Goal: Information Seeking & Learning: Learn about a topic

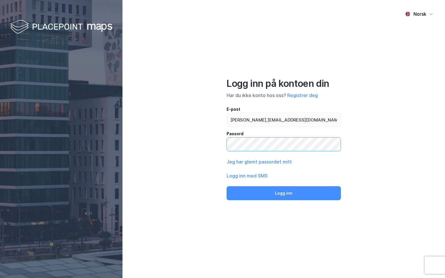
click at [227, 186] on button "Logg inn" at bounding box center [284, 193] width 114 height 14
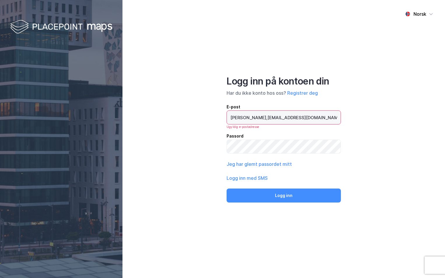
click at [250, 118] on input "[PERSON_NAME],[EMAIL_ADDRESS][DOMAIN_NAME]" at bounding box center [284, 117] width 114 height 13
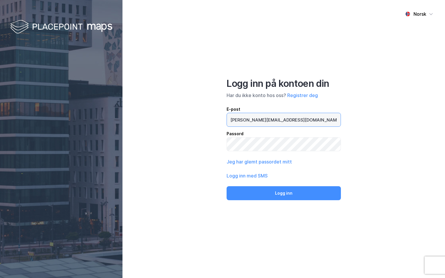
type input "[PERSON_NAME][EMAIL_ADDRESS][DOMAIN_NAME]"
click at [227, 186] on button "Logg inn" at bounding box center [284, 193] width 114 height 14
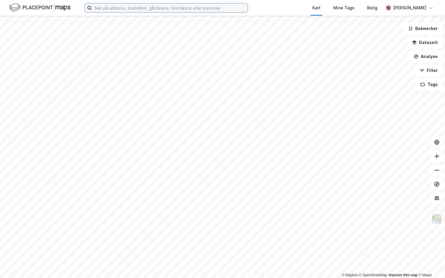
click at [116, 7] on input at bounding box center [170, 7] width 156 height 9
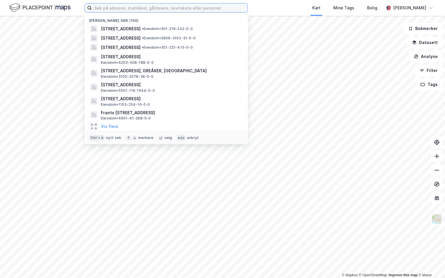
paste input "4201-11/35/0/0"
type input "4201-11/35/0/0"
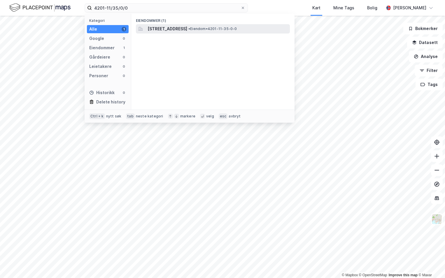
click at [166, 27] on span "[STREET_ADDRESS]" at bounding box center [168, 28] width 40 height 7
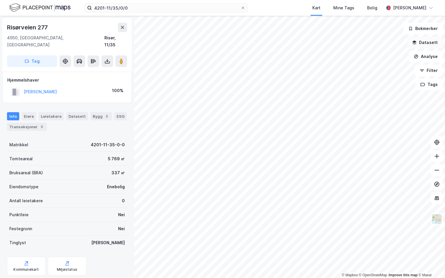
click at [432, 47] on button "Datasett" at bounding box center [425, 43] width 36 height 12
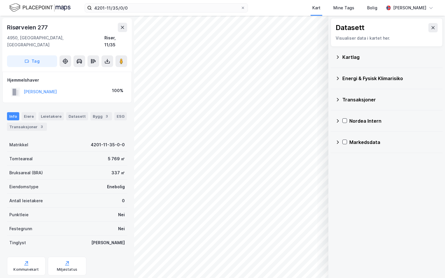
click at [341, 55] on div "Kartlag" at bounding box center [386, 57] width 103 height 14
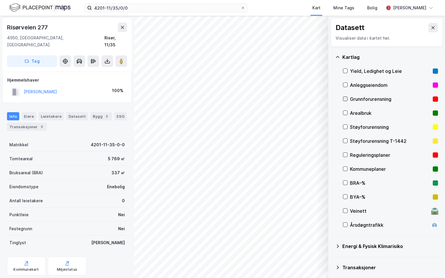
click at [345, 100] on icon at bounding box center [345, 99] width 4 height 4
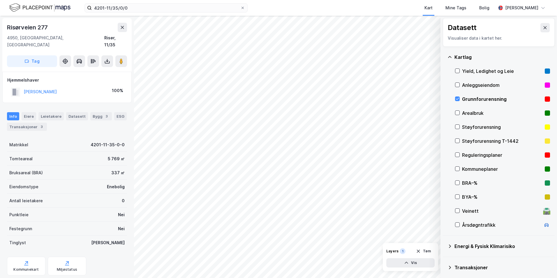
scroll to position [45, 0]
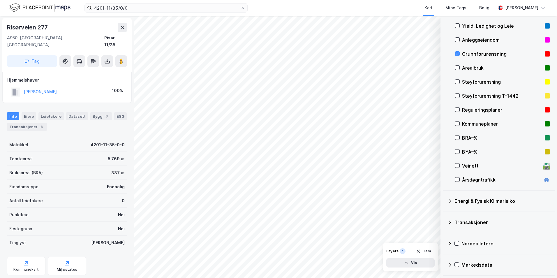
click at [445, 200] on icon at bounding box center [450, 201] width 5 height 5
click at [445, 214] on icon at bounding box center [465, 215] width 4 height 4
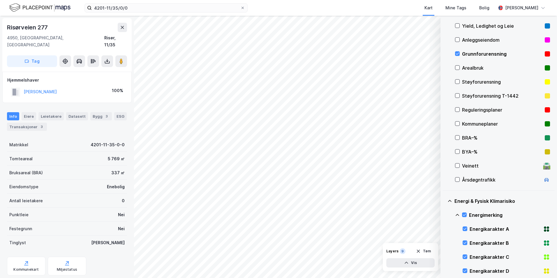
click at [445, 214] on icon at bounding box center [457, 215] width 5 height 5
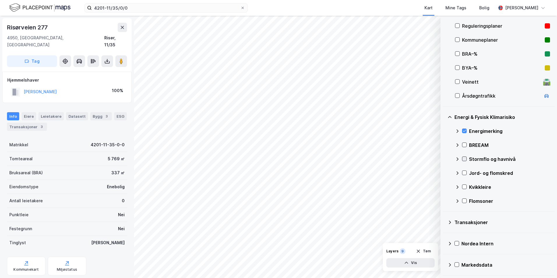
click at [445, 159] on icon at bounding box center [465, 159] width 4 height 4
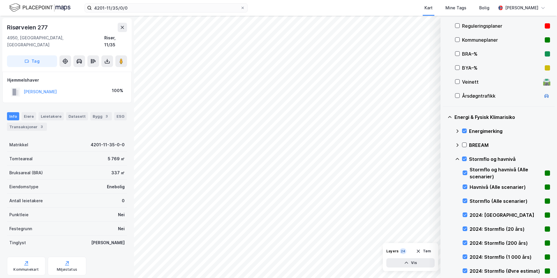
click at [445, 158] on icon at bounding box center [457, 159] width 5 height 5
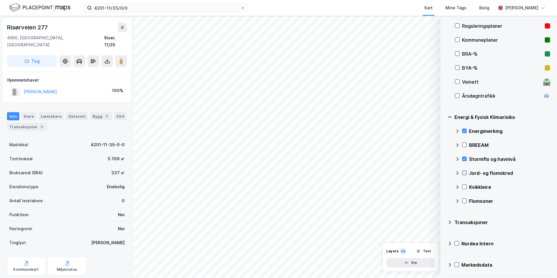
click at [445, 171] on icon at bounding box center [465, 173] width 4 height 4
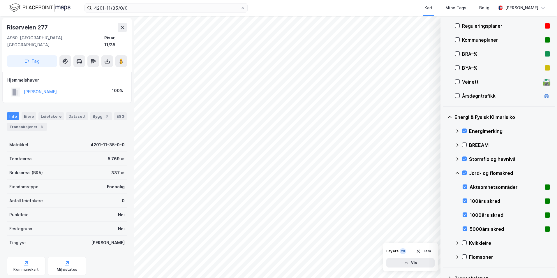
click at [445, 173] on icon at bounding box center [457, 173] width 3 height 2
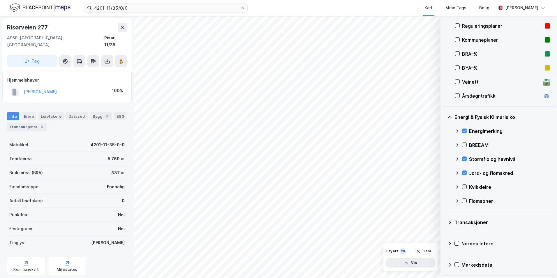
click at [445, 187] on icon at bounding box center [465, 187] width 4 height 4
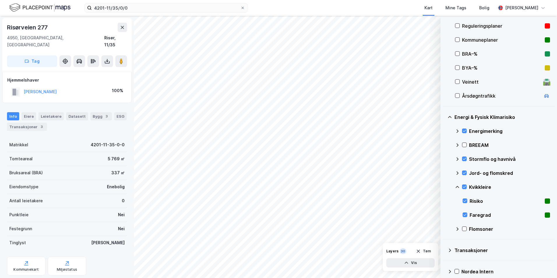
click at [445, 186] on icon at bounding box center [457, 187] width 3 height 2
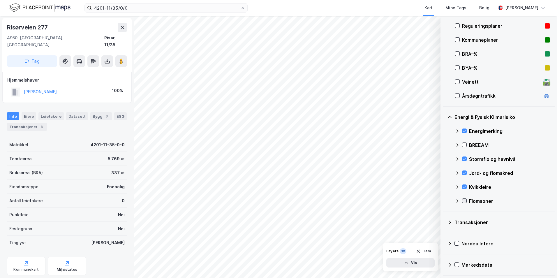
click at [445, 201] on icon at bounding box center [464, 201] width 3 height 2
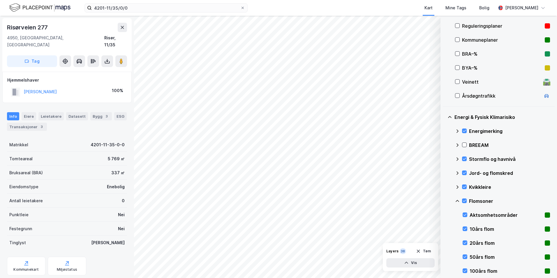
click at [445, 200] on icon at bounding box center [457, 201] width 5 height 5
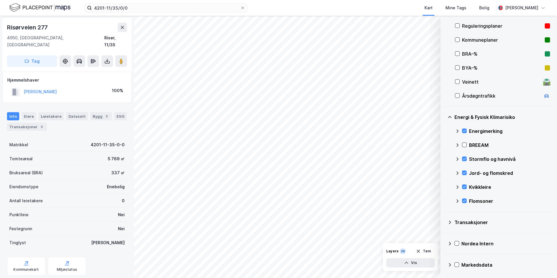
scroll to position [71, 0]
